Goal: Task Accomplishment & Management: Manage account settings

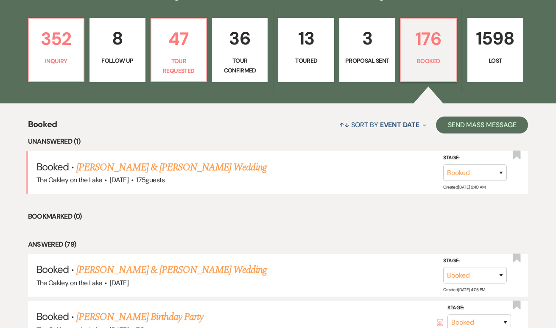
click at [53, 115] on div "Booked ↑↓ Sort By Event Date Expand Send Mass Message" at bounding box center [278, 125] width 500 height 22
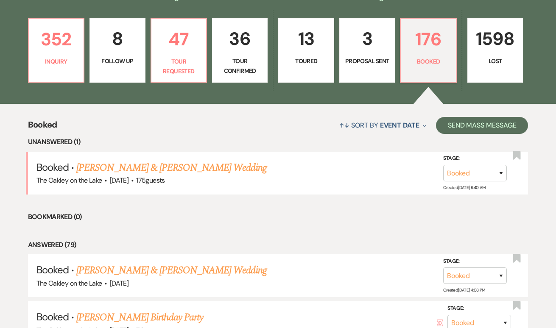
scroll to position [227, 0]
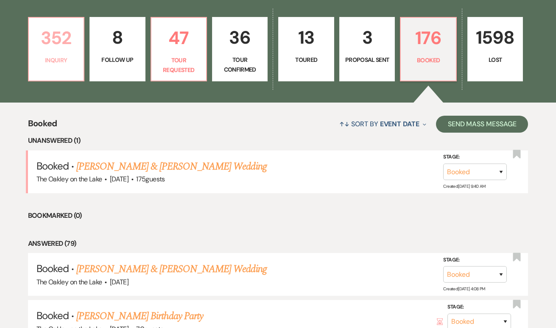
click at [59, 55] on link "352 Inquiry" at bounding box center [56, 49] width 56 height 64
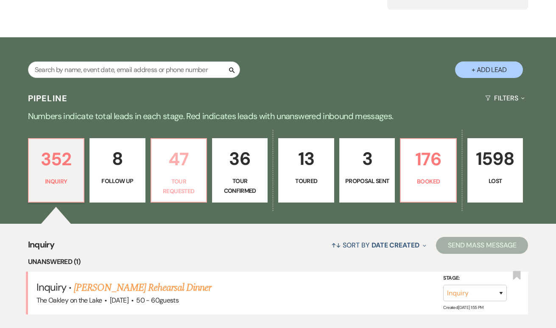
scroll to position [105, 0]
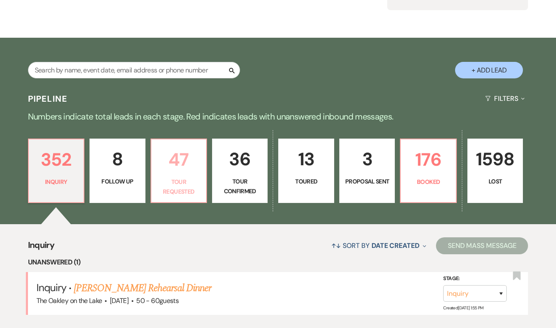
click at [187, 174] on p "47" at bounding box center [178, 159] width 44 height 28
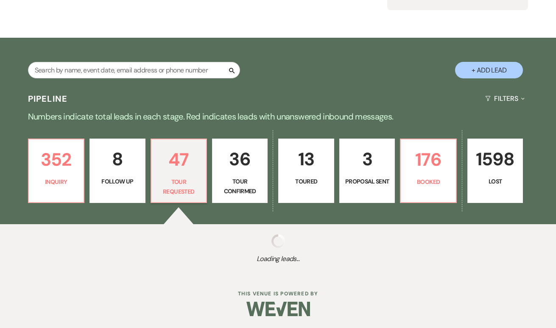
select select "2"
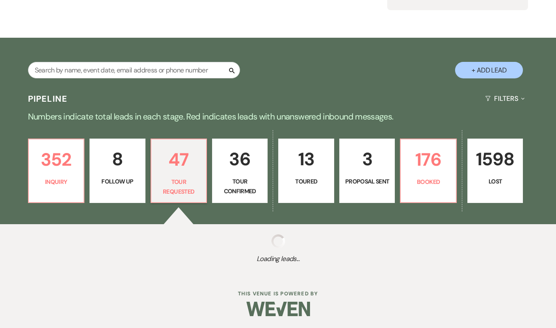
select select "2"
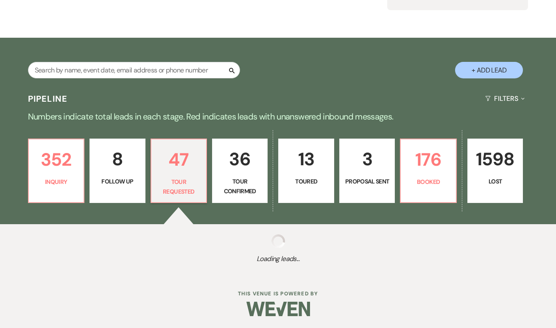
select select "2"
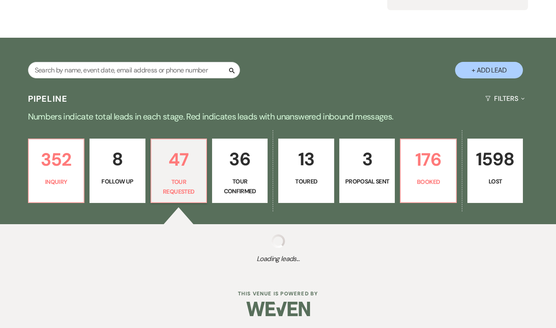
select select "2"
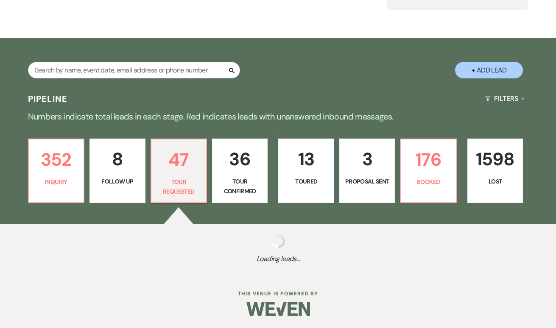
select select "2"
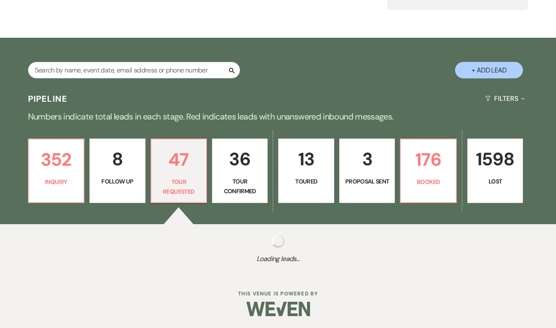
select select "2"
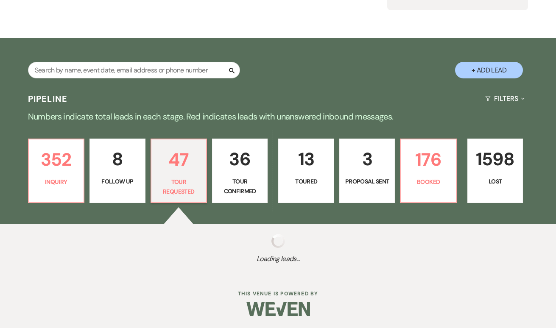
select select "2"
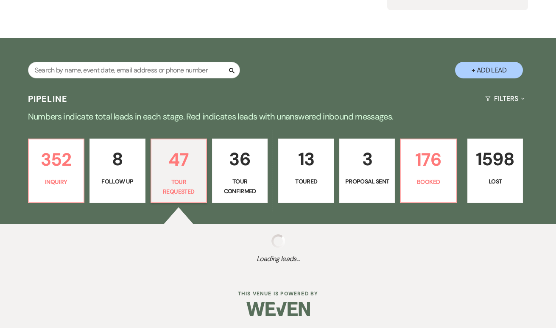
select select "2"
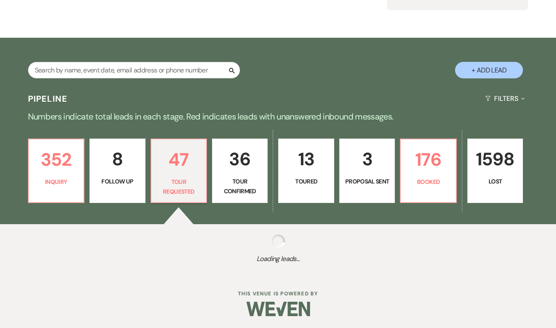
select select "2"
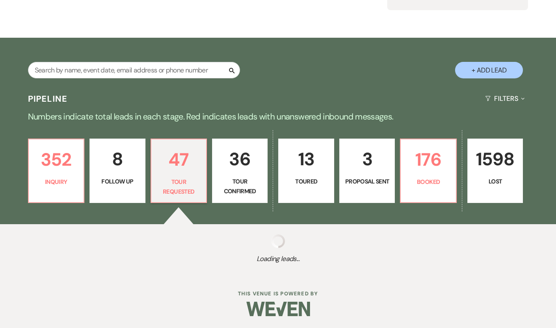
select select "2"
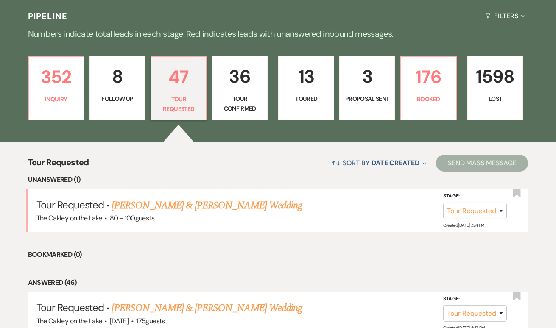
scroll to position [188, 0]
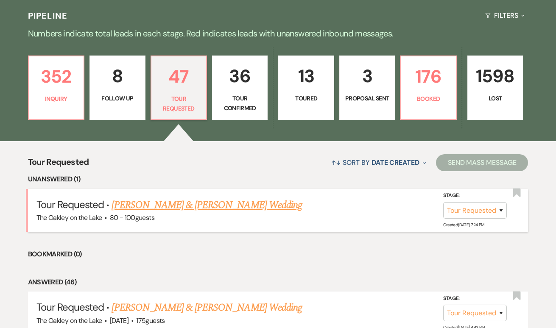
click at [183, 206] on link "[PERSON_NAME] & [PERSON_NAME] Wedding" at bounding box center [206, 204] width 190 height 15
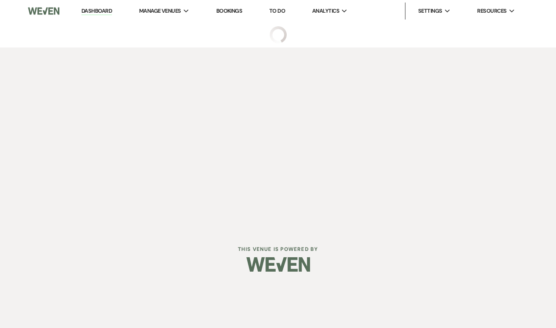
select select "2"
select select "5"
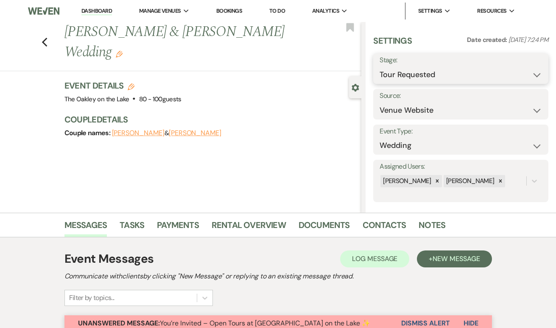
select select "8"
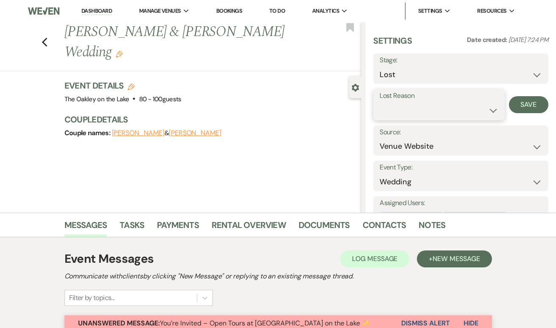
select select "6"
click at [530, 106] on button "Save" at bounding box center [527, 104] width 39 height 17
click at [44, 38] on use "button" at bounding box center [45, 42] width 6 height 9
select select "8"
select select "6"
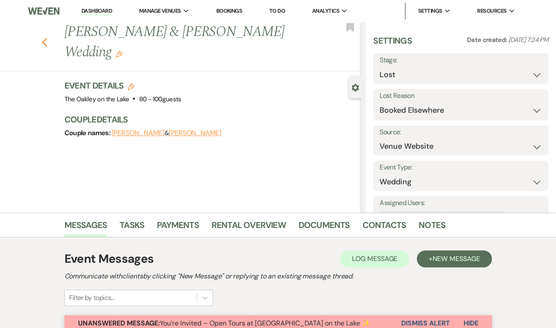
select select "2"
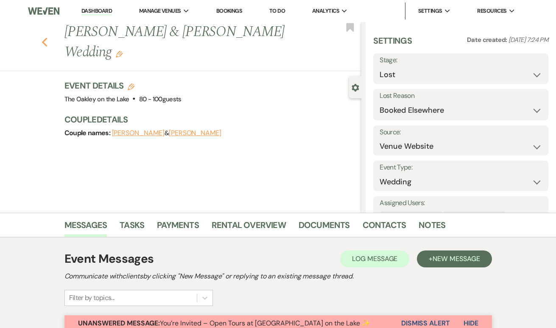
select select "2"
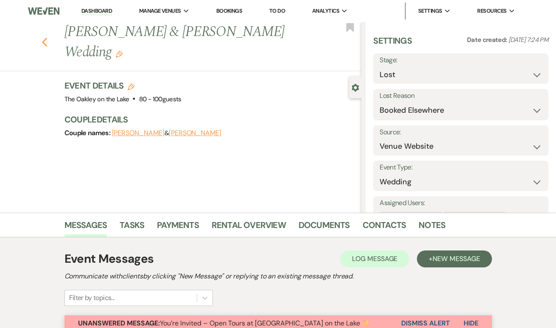
select select "2"
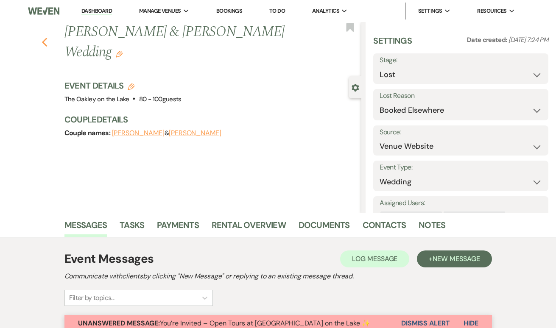
select select "2"
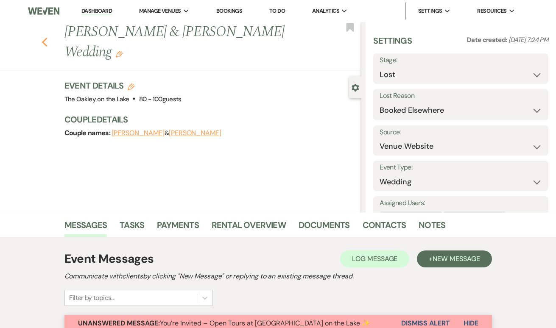
select select "2"
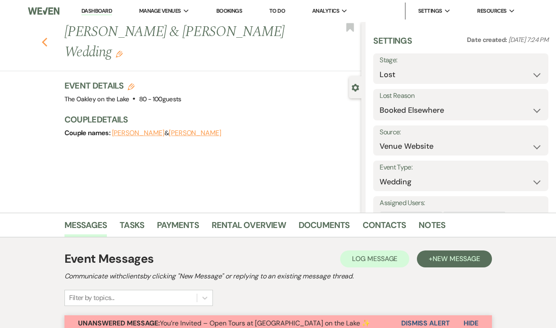
select select "2"
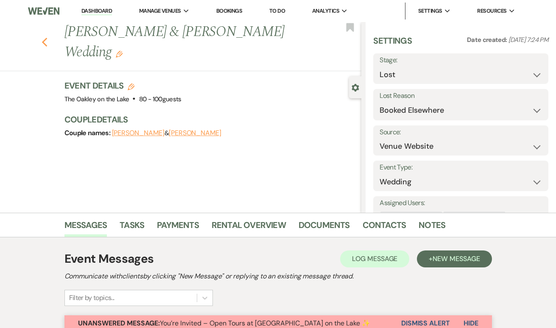
select select "2"
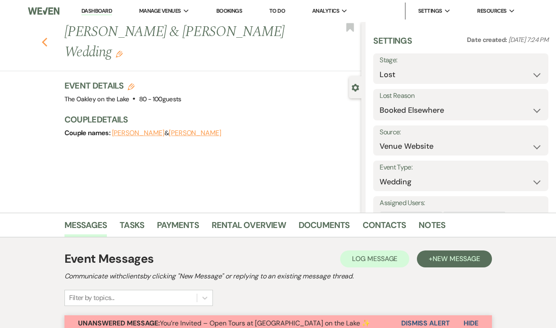
select select "2"
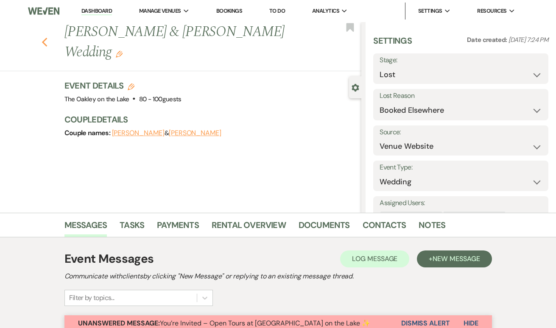
select select "2"
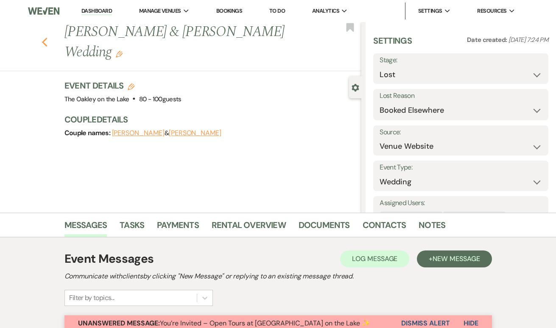
select select "2"
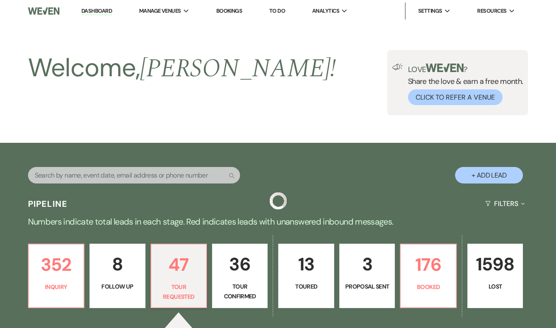
scroll to position [188, 0]
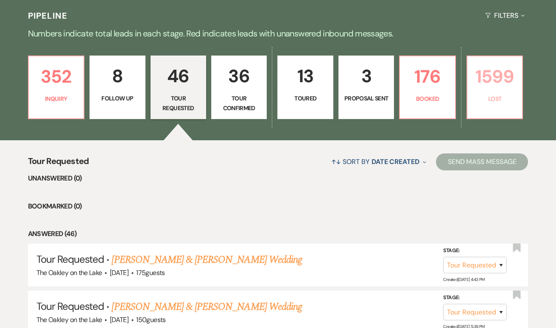
click at [495, 86] on p "1599" at bounding box center [494, 76] width 44 height 28
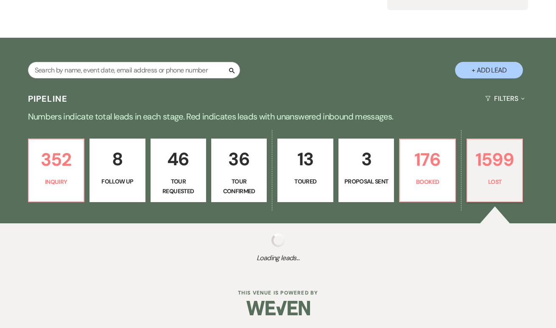
select select "8"
select select "6"
select select "8"
select select "6"
select select "8"
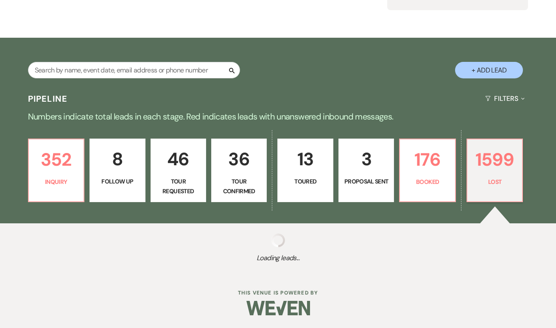
select select "8"
select select "5"
select select "8"
select select "5"
select select "8"
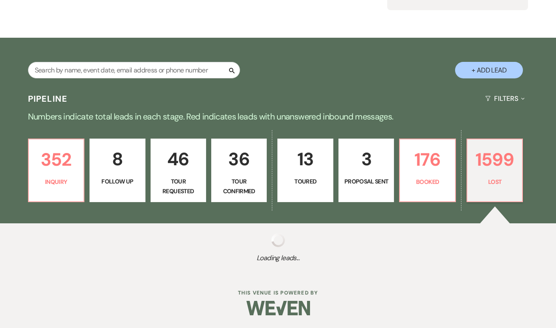
select select "8"
select select "1"
select select "8"
select select "7"
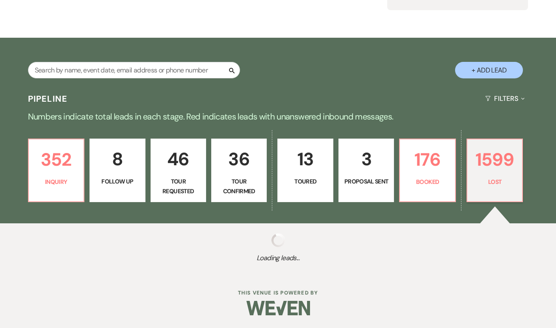
select select "8"
select select "5"
select select "8"
select select "5"
select select "8"
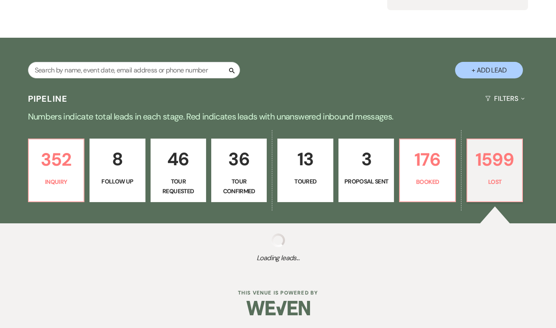
select select "8"
select select "7"
select select "8"
select select "10"
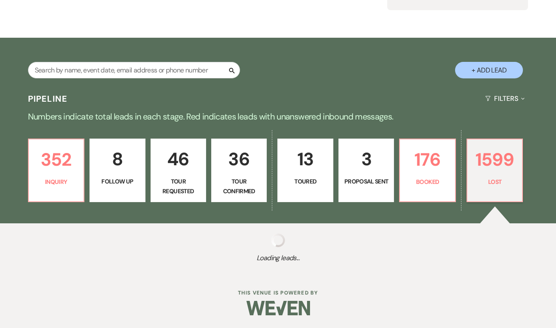
select select "8"
select select "6"
select select "8"
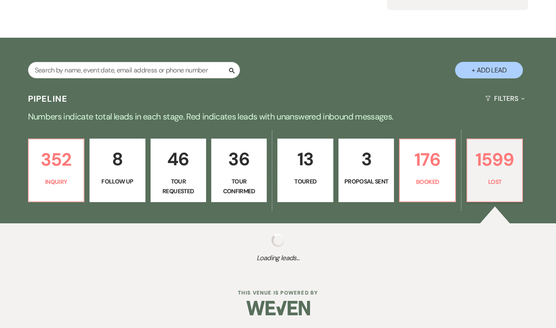
select select "1"
select select "8"
select select "7"
select select "8"
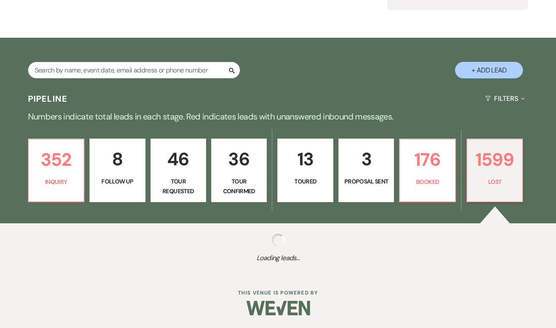
select select "8"
select select "7"
select select "8"
select select "6"
select select "8"
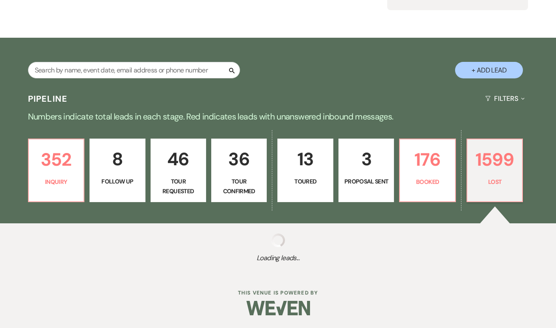
select select "6"
select select "8"
select select "5"
select select "8"
select select "6"
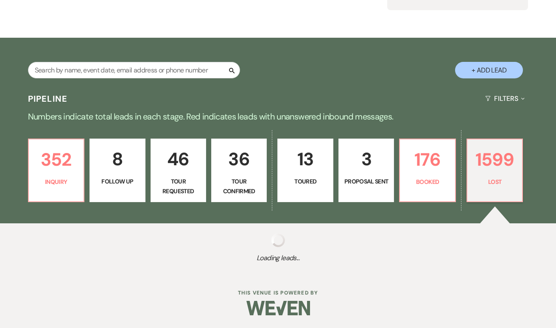
select select "8"
select select "6"
select select "8"
select select "5"
select select "8"
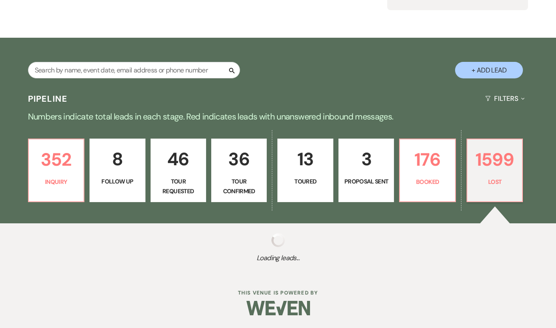
select select "5"
select select "8"
select select "5"
select select "8"
select select "5"
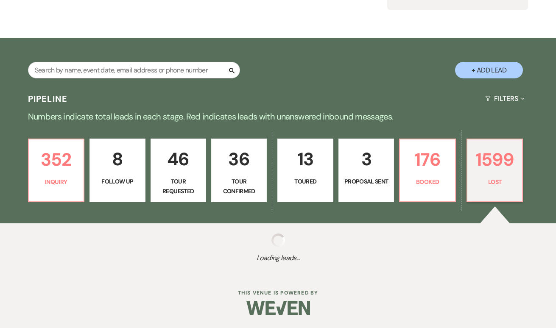
select select "8"
select select "10"
select select "8"
select select "5"
select select "8"
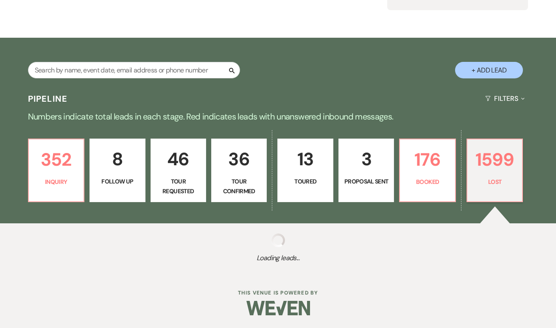
select select "5"
select select "8"
select select "5"
select select "8"
select select "6"
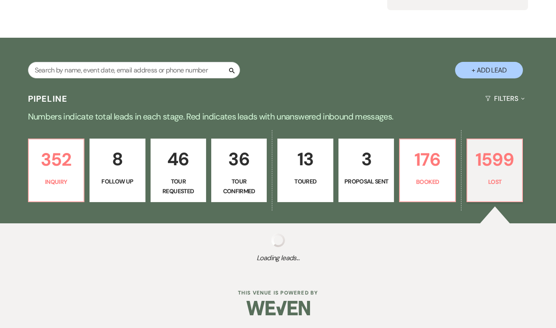
select select "8"
select select "5"
select select "8"
select select "5"
select select "8"
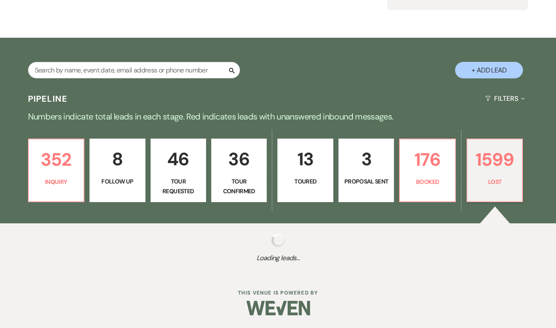
select select "5"
select select "8"
select select "5"
select select "8"
select select "10"
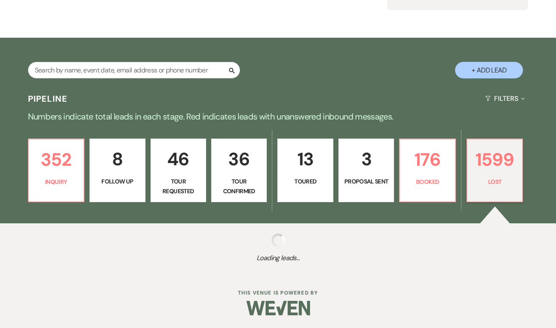
select select "8"
select select "5"
select select "8"
select select "5"
select select "8"
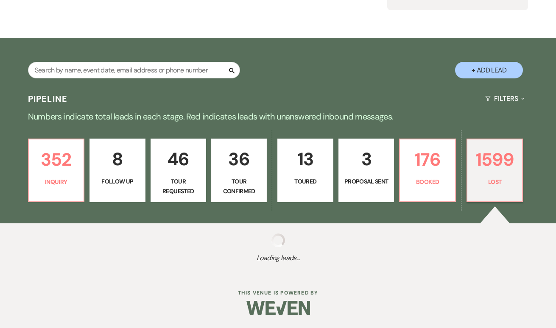
select select "6"
select select "8"
select select "5"
select select "8"
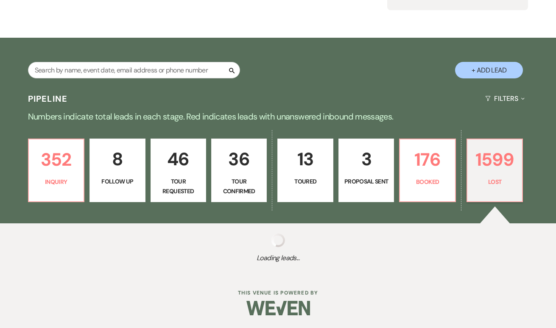
select select "8"
select select "7"
select select "8"
select select "5"
select select "8"
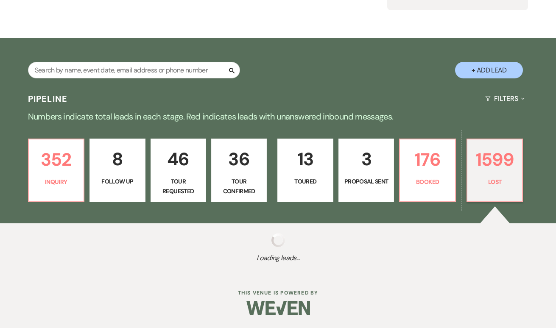
select select "5"
select select "8"
select select "5"
select select "8"
select select "10"
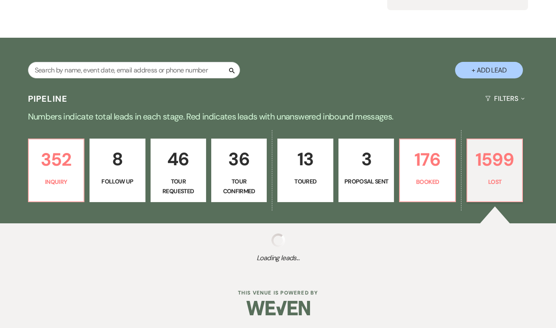
select select "8"
select select "5"
select select "8"
select select "5"
select select "8"
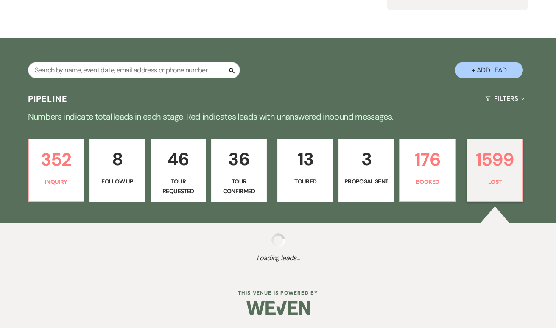
select select "5"
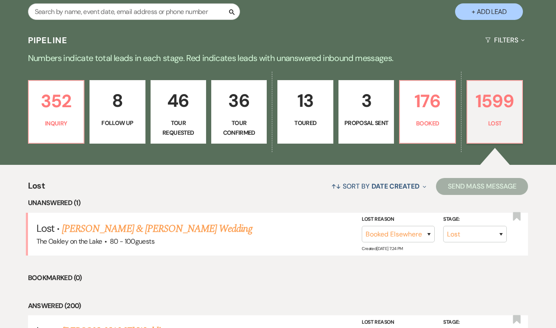
scroll to position [175, 0]
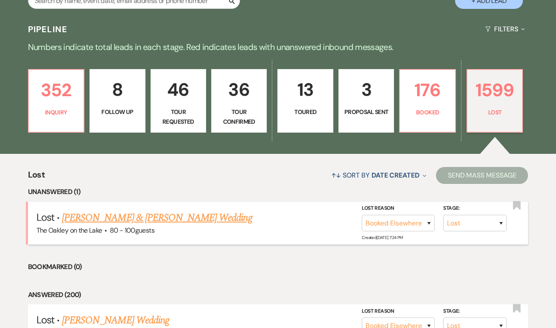
click at [144, 218] on link "[PERSON_NAME] & [PERSON_NAME] Wedding" at bounding box center [157, 217] width 190 height 15
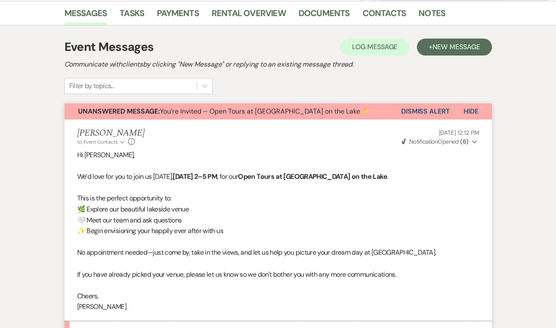
scroll to position [169, 0]
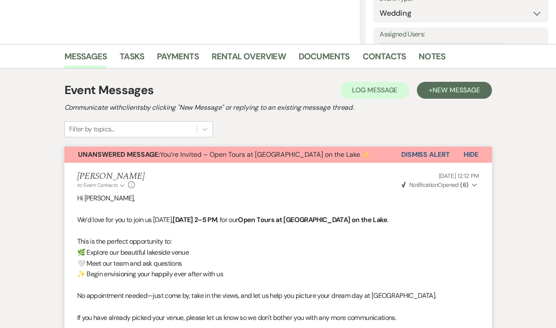
click at [423, 154] on button "Dismiss Alert" at bounding box center [425, 155] width 49 height 16
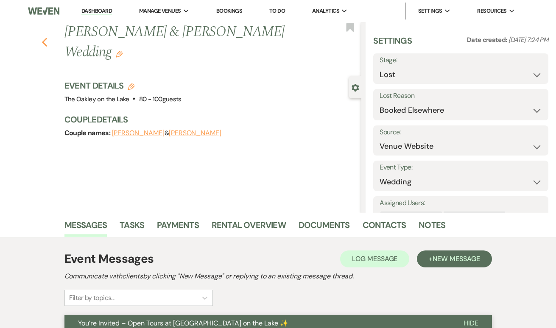
scroll to position [0, 0]
click at [43, 38] on use "button" at bounding box center [45, 42] width 6 height 9
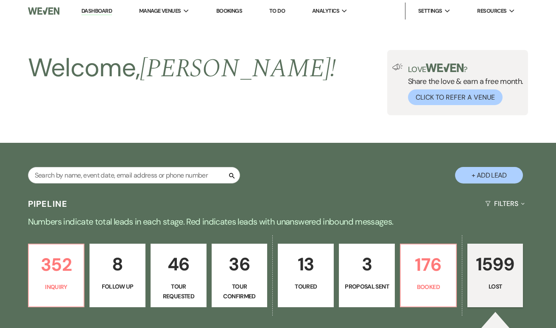
scroll to position [175, 0]
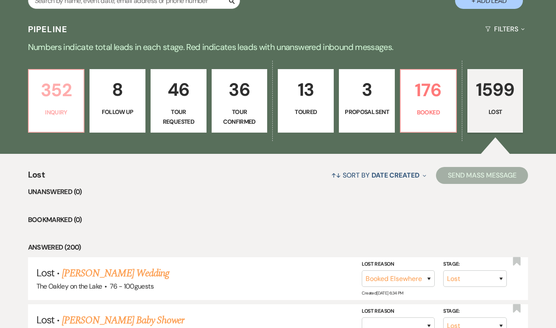
click at [61, 89] on p "352" at bounding box center [56, 90] width 45 height 28
